Goal: Task Accomplishment & Management: Manage account settings

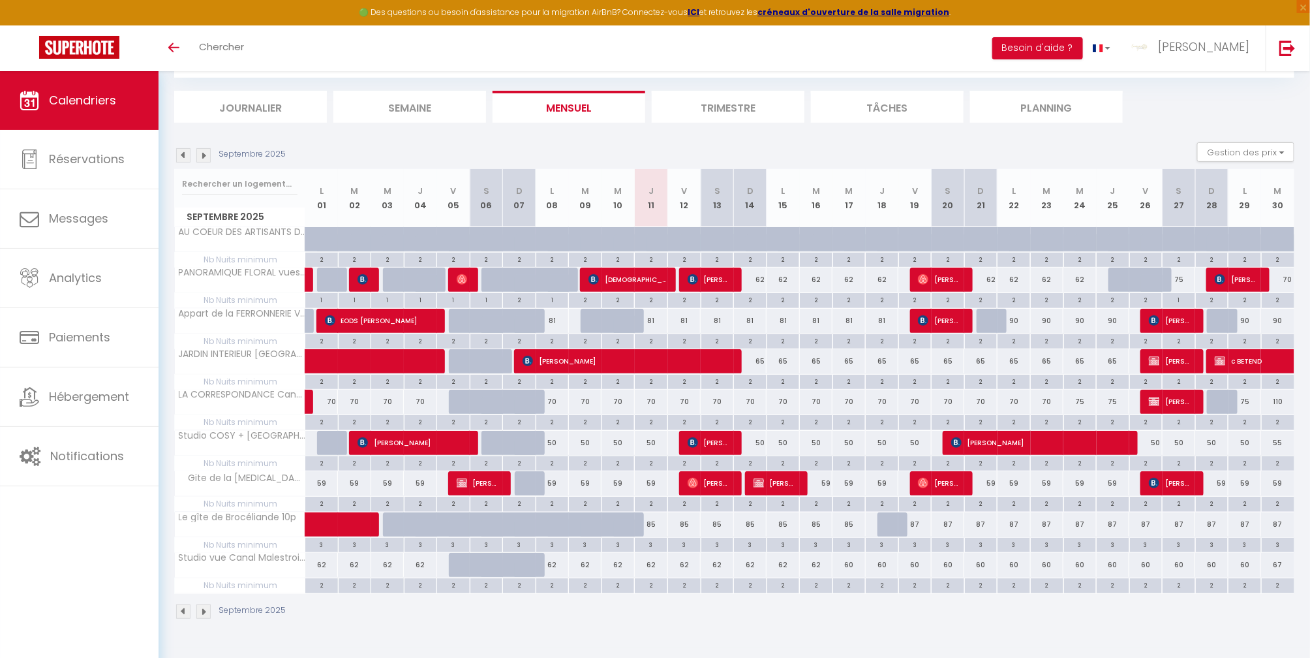
click at [546, 567] on div "62" at bounding box center [552, 565] width 33 height 24
type input "62"
type input "Lun 08 Septembre 2025"
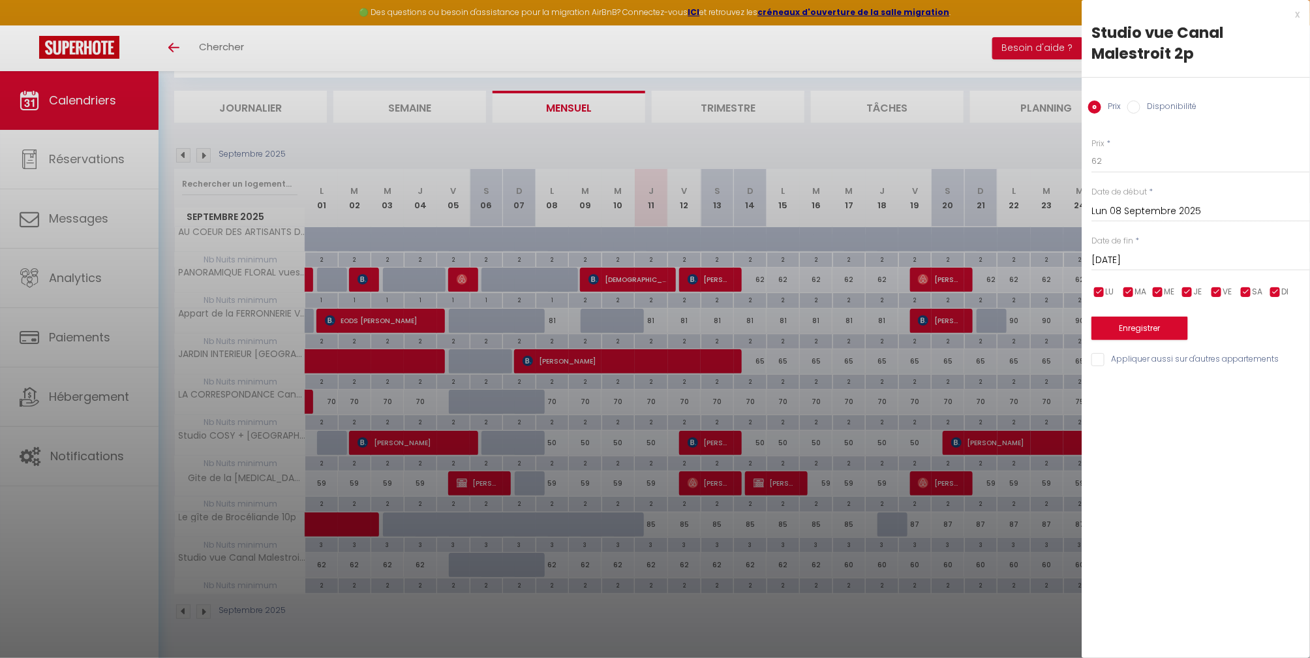
click at [1215, 253] on input "Mar 09 Septembre 2025" at bounding box center [1201, 260] width 219 height 17
click at [1100, 415] on span "21" at bounding box center [1106, 413] width 28 height 26
type input "Dim 21 Septembre 2025"
drag, startPoint x: 1119, startPoint y: 155, endPoint x: 1036, endPoint y: 178, distance: 86.6
click at [1036, 178] on body "🟢 Des questions ou besoin d'assistance pour la migration AirBnB? Connectez-vous…" at bounding box center [655, 330] width 1310 height 658
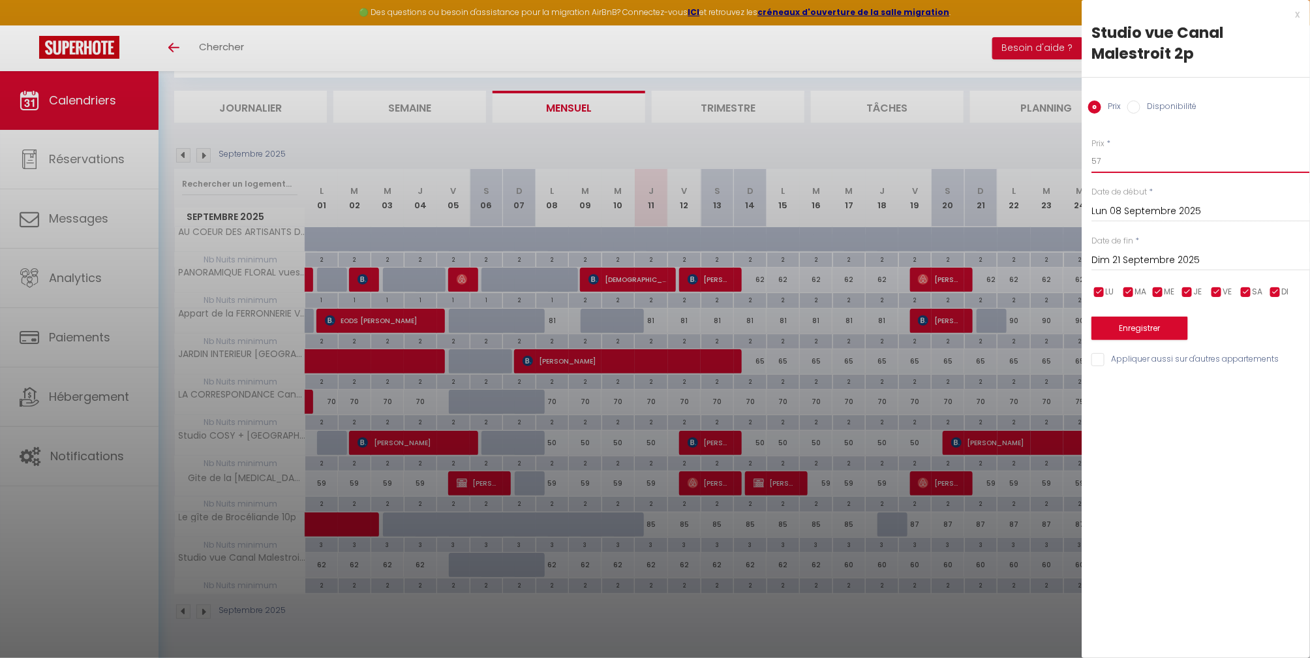
type input "57"
click at [1156, 335] on button "Enregistrer" at bounding box center [1140, 327] width 97 height 23
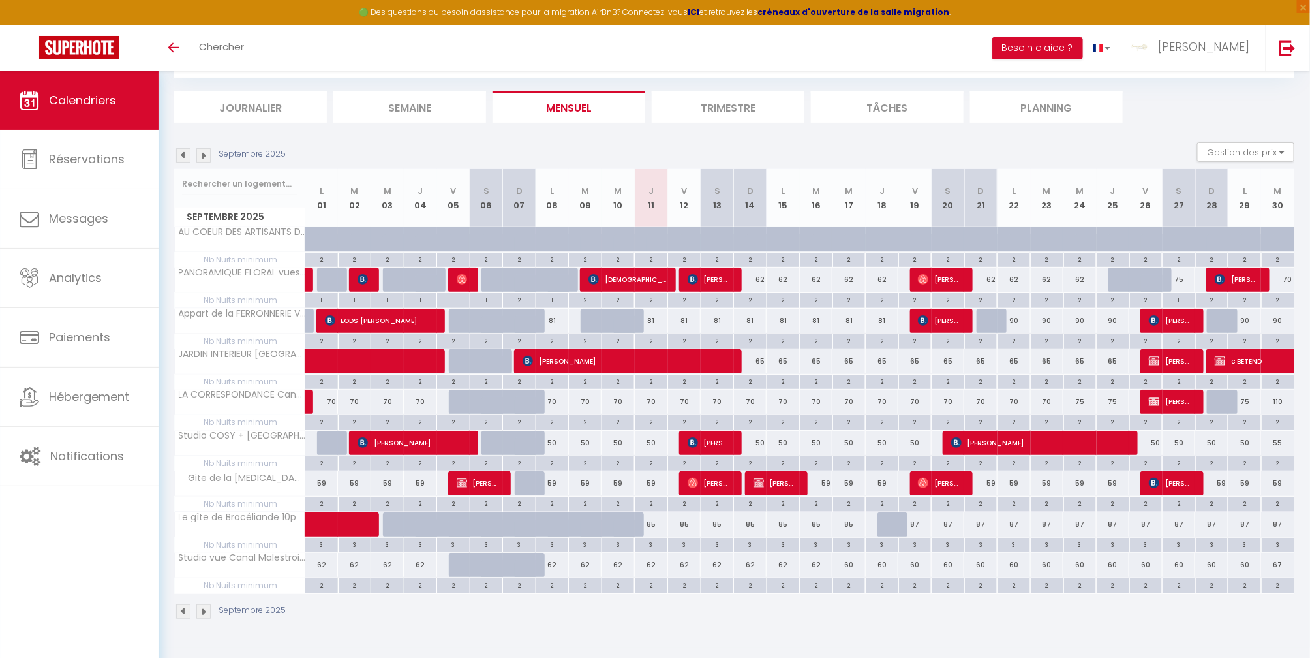
click at [654, 564] on div "62" at bounding box center [651, 565] width 33 height 24
type input "62"
type input "Jeu 11 Septembre 2025"
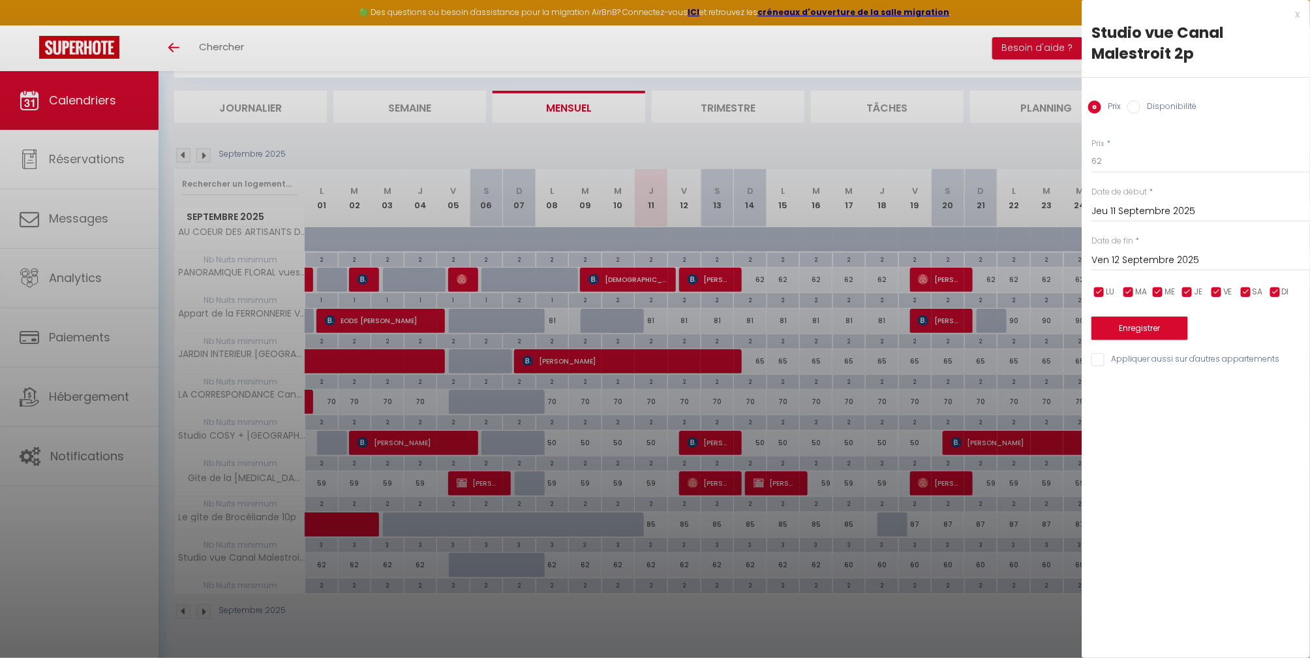
click at [1225, 258] on input "Ven 12 Septembre 2025" at bounding box center [1201, 260] width 219 height 17
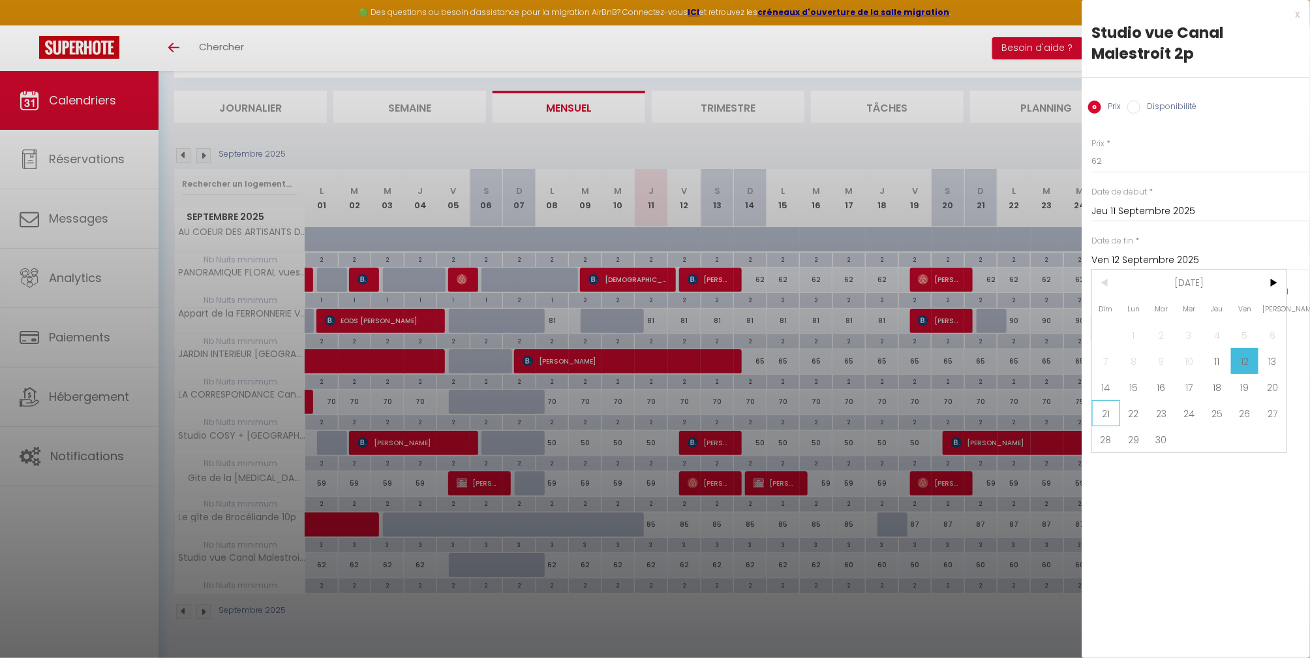
click at [1113, 413] on span "21" at bounding box center [1106, 413] width 28 height 26
type input "Dim 21 Septembre 2025"
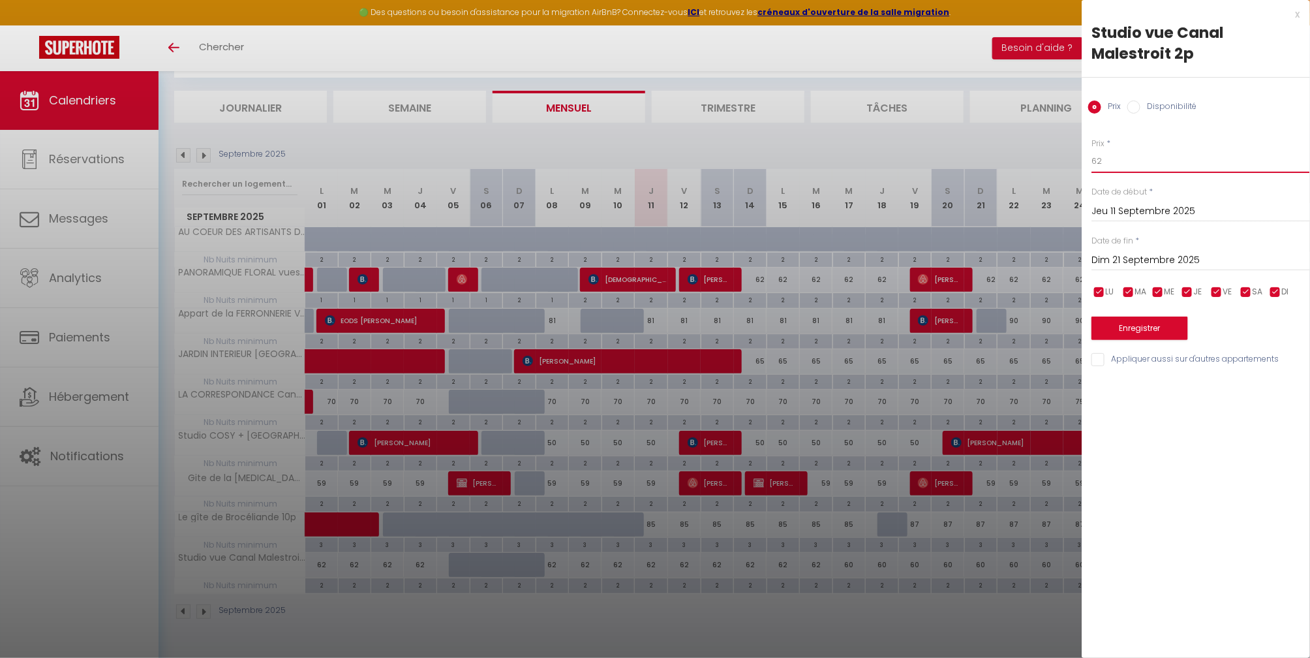
drag, startPoint x: 1105, startPoint y: 155, endPoint x: 1053, endPoint y: 176, distance: 55.6
click at [1060, 172] on body "🟢 Des questions ou besoin d'assistance pour la migration AirBnB? Connectez-vous…" at bounding box center [655, 330] width 1310 height 658
type input "57"
click at [1152, 326] on button "Enregistrer" at bounding box center [1140, 327] width 97 height 23
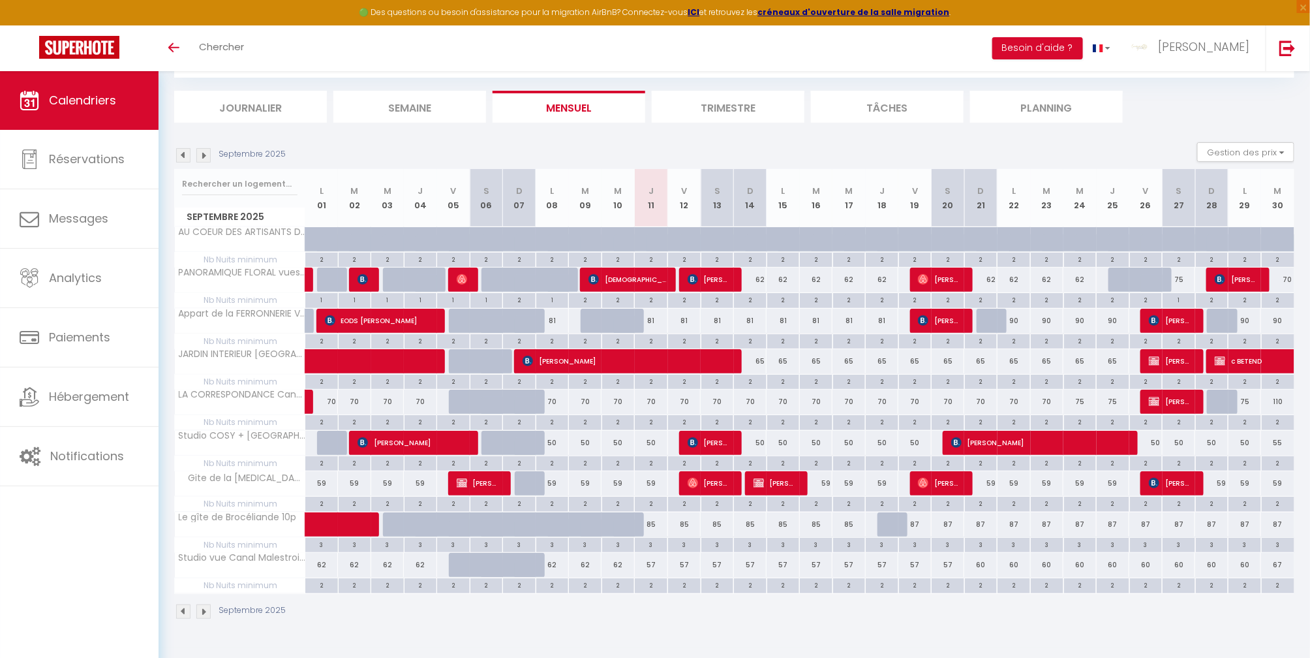
click at [651, 562] on div "57" at bounding box center [651, 565] width 33 height 24
type input "57"
type input "Jeu 11 Septembre 2025"
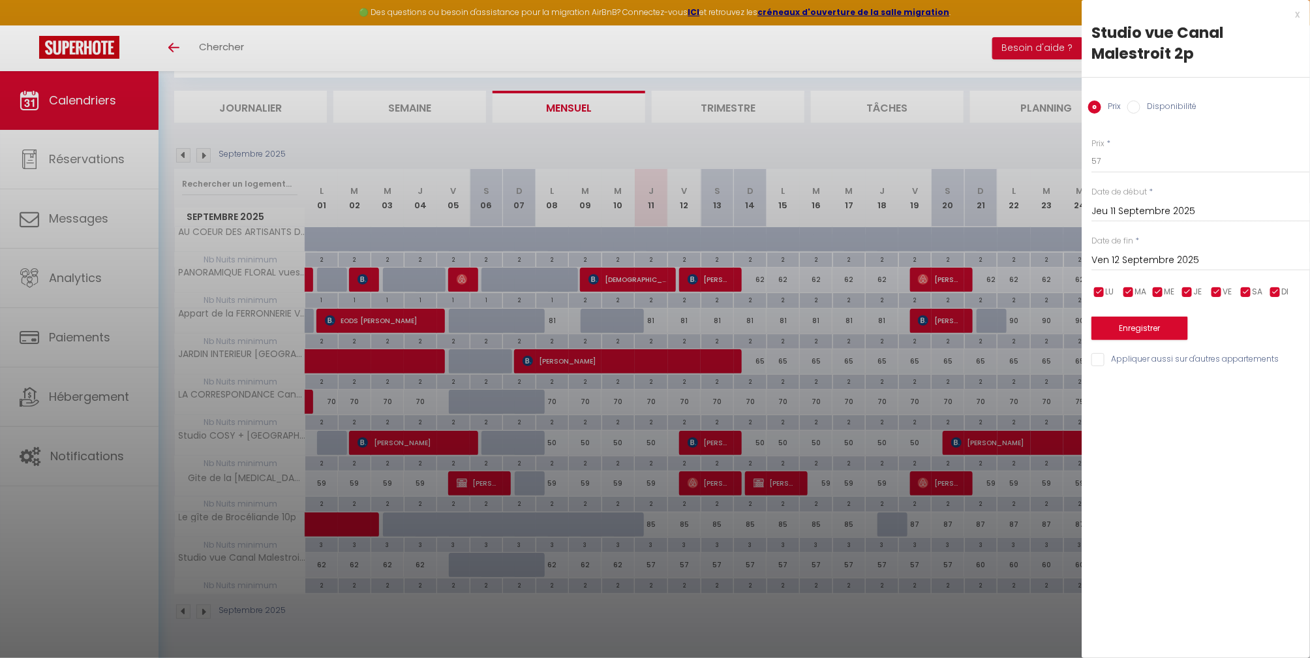
click at [1178, 249] on div "Ven 12 Septembre 2025 < Sep 2025 > Dim Lun Mar Mer Jeu Ven Sam 1 2 3 4 5 6 7 8 …" at bounding box center [1201, 258] width 219 height 23
click at [1186, 260] on input "Ven 12 Septembre 2025" at bounding box center [1201, 260] width 219 height 17
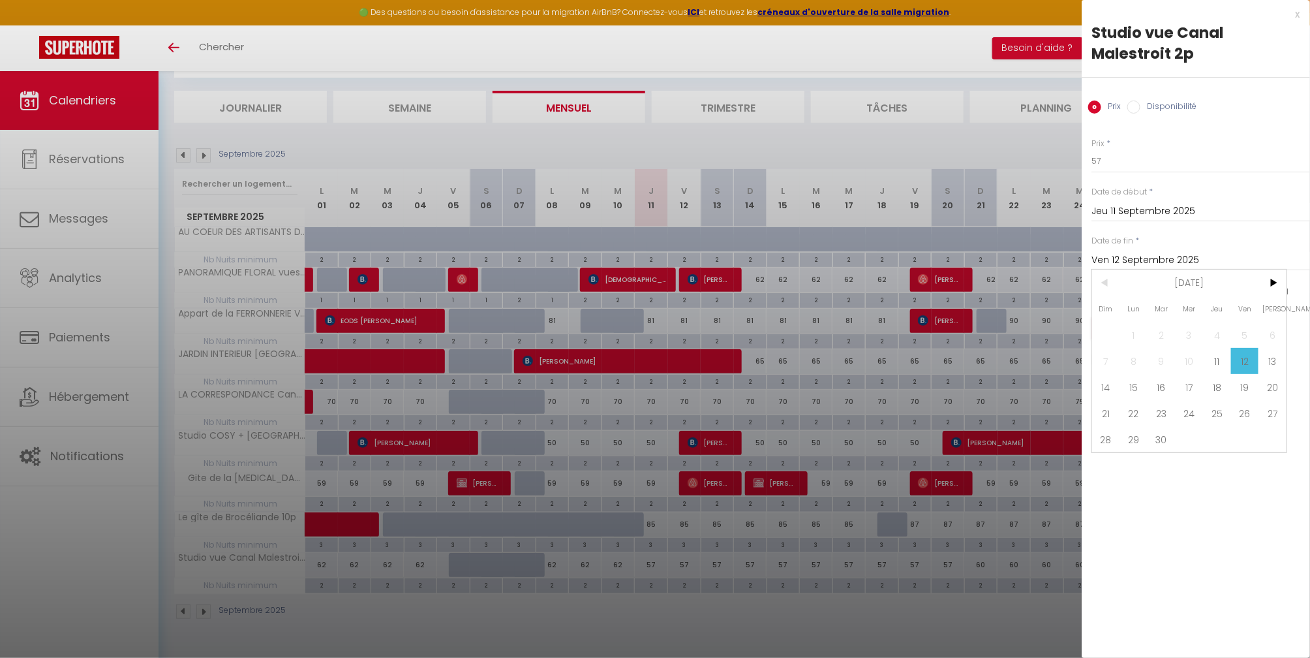
click at [1109, 415] on span "21" at bounding box center [1106, 413] width 28 height 26
type input "Dim 21 Septembre 2025"
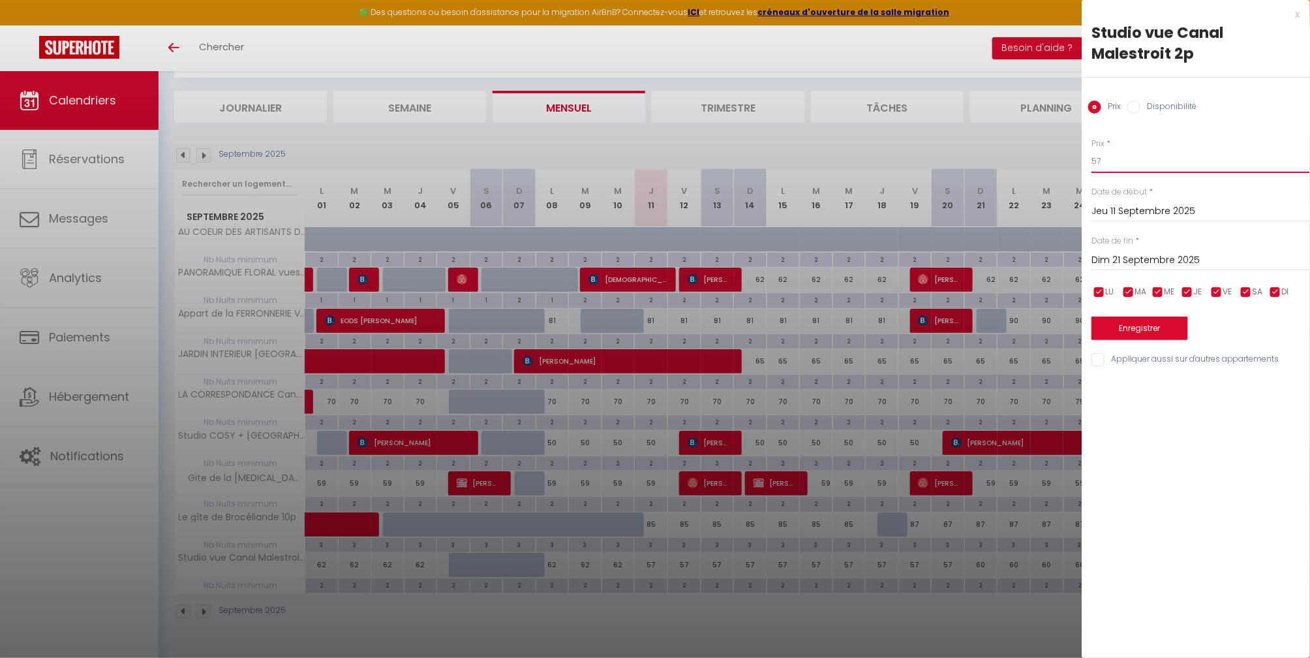
drag, startPoint x: 1104, startPoint y: 163, endPoint x: 981, endPoint y: 183, distance: 124.3
click at [1028, 172] on body "🟢 Des questions ou besoin d'assistance pour la migration AirBnB? Connectez-vous…" at bounding box center [655, 330] width 1310 height 658
type input "50"
click at [1165, 337] on button "Enregistrer" at bounding box center [1140, 327] width 97 height 23
